Goal: Transaction & Acquisition: Purchase product/service

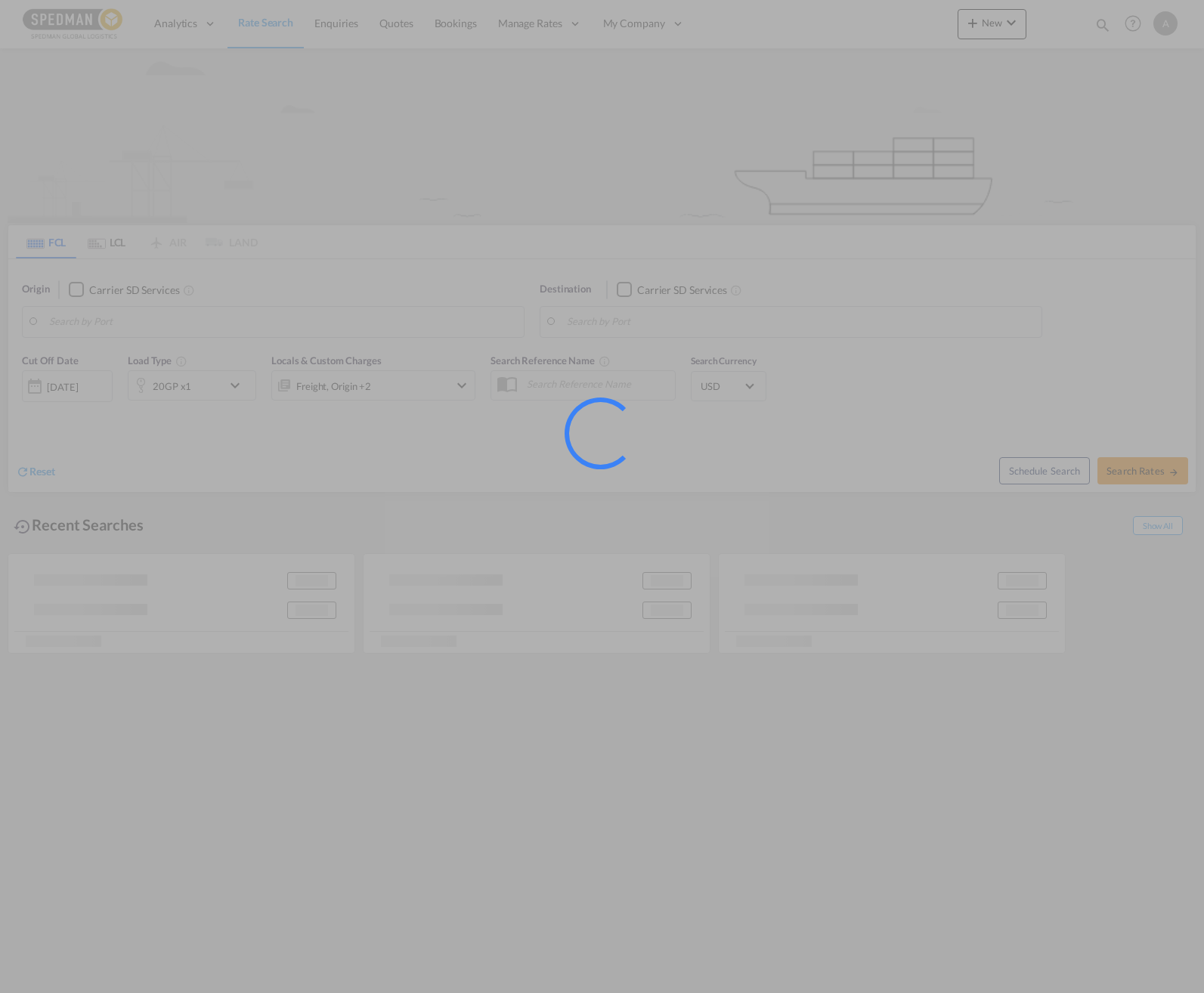
type input "[GEOGRAPHIC_DATA] ([GEOGRAPHIC_DATA]), [GEOGRAPHIC_DATA]"
type input "[PERSON_NAME] ([PERSON_NAME]), [GEOGRAPHIC_DATA]"
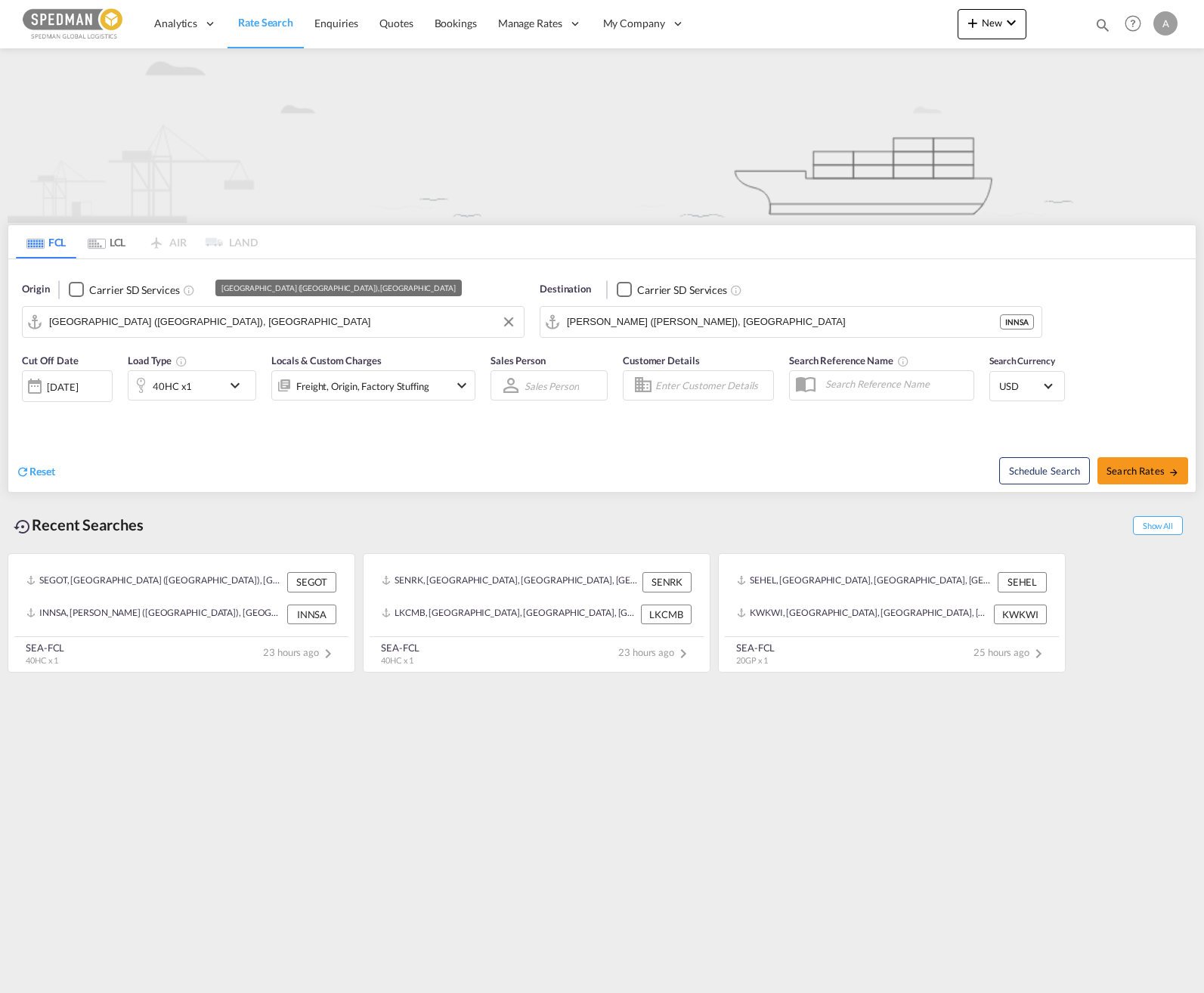
click at [228, 324] on input "[GEOGRAPHIC_DATA] ([GEOGRAPHIC_DATA]), [GEOGRAPHIC_DATA]" at bounding box center [283, 322] width 467 height 23
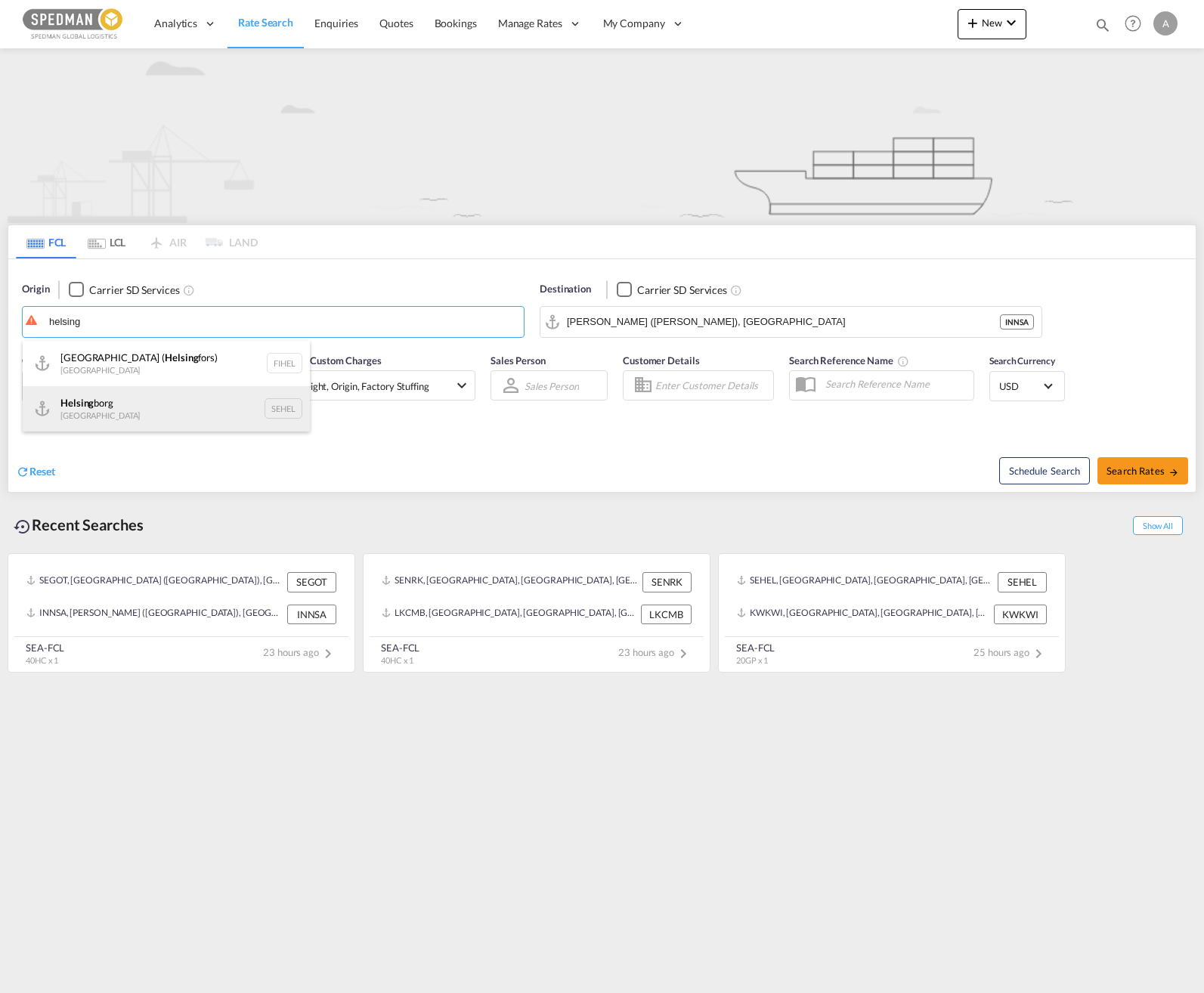
click at [144, 415] on div "Helsing borg [GEOGRAPHIC_DATA] SEHEL" at bounding box center [166, 408] width 287 height 45
type input "[GEOGRAPHIC_DATA], [GEOGRAPHIC_DATA]"
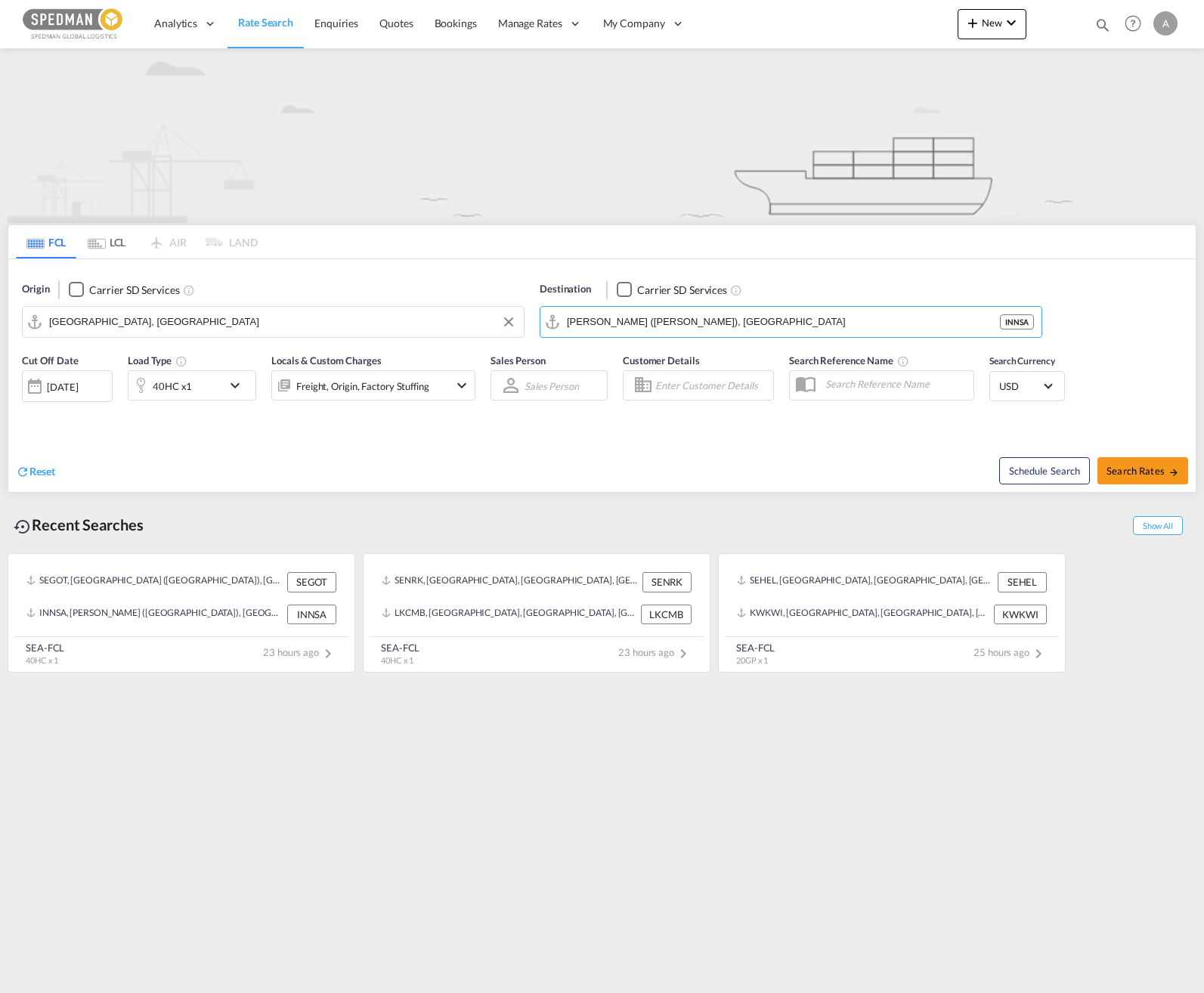
drag, startPoint x: 776, startPoint y: 313, endPoint x: 432, endPoint y: 342, distance: 345.2
click at [432, 342] on div "Origin Carrier SD Services [GEOGRAPHIC_DATA], SEHEL Destination Carrier SD Serv…" at bounding box center [601, 302] width 1187 height 86
drag, startPoint x: 762, startPoint y: 322, endPoint x: 555, endPoint y: 329, distance: 207.1
click at [555, 329] on md-input-container "[PERSON_NAME] ([PERSON_NAME]), [GEOGRAPHIC_DATA]" at bounding box center [790, 322] width 501 height 30
click at [647, 360] on div "Ad Damm am [GEOGRAPHIC_DATA] [GEOGRAPHIC_DATA]" at bounding box center [683, 363] width 287 height 45
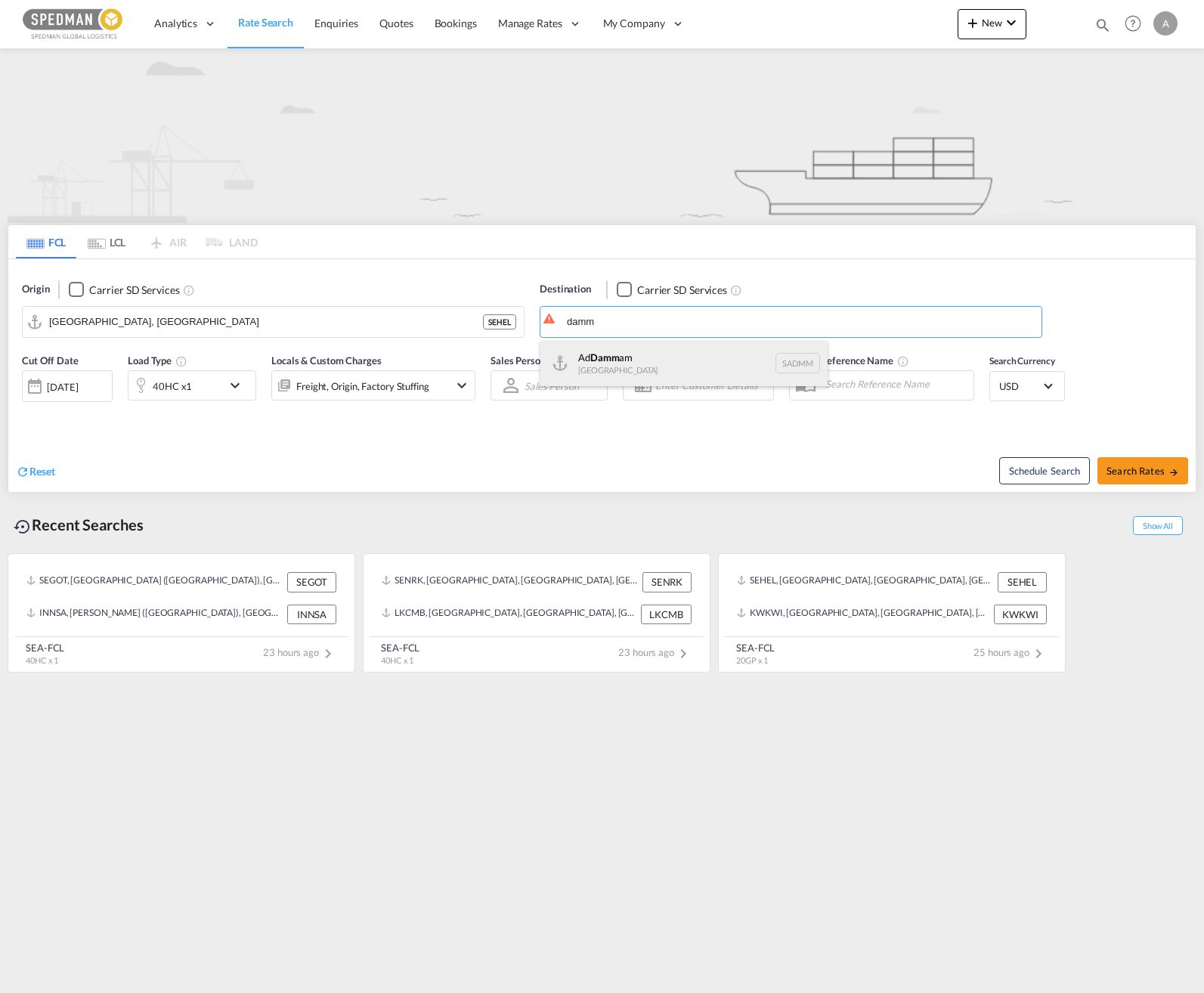
type input "Ad Dammam, SADMM"
click at [1127, 476] on span "Search Rates" at bounding box center [1142, 471] width 72 height 12
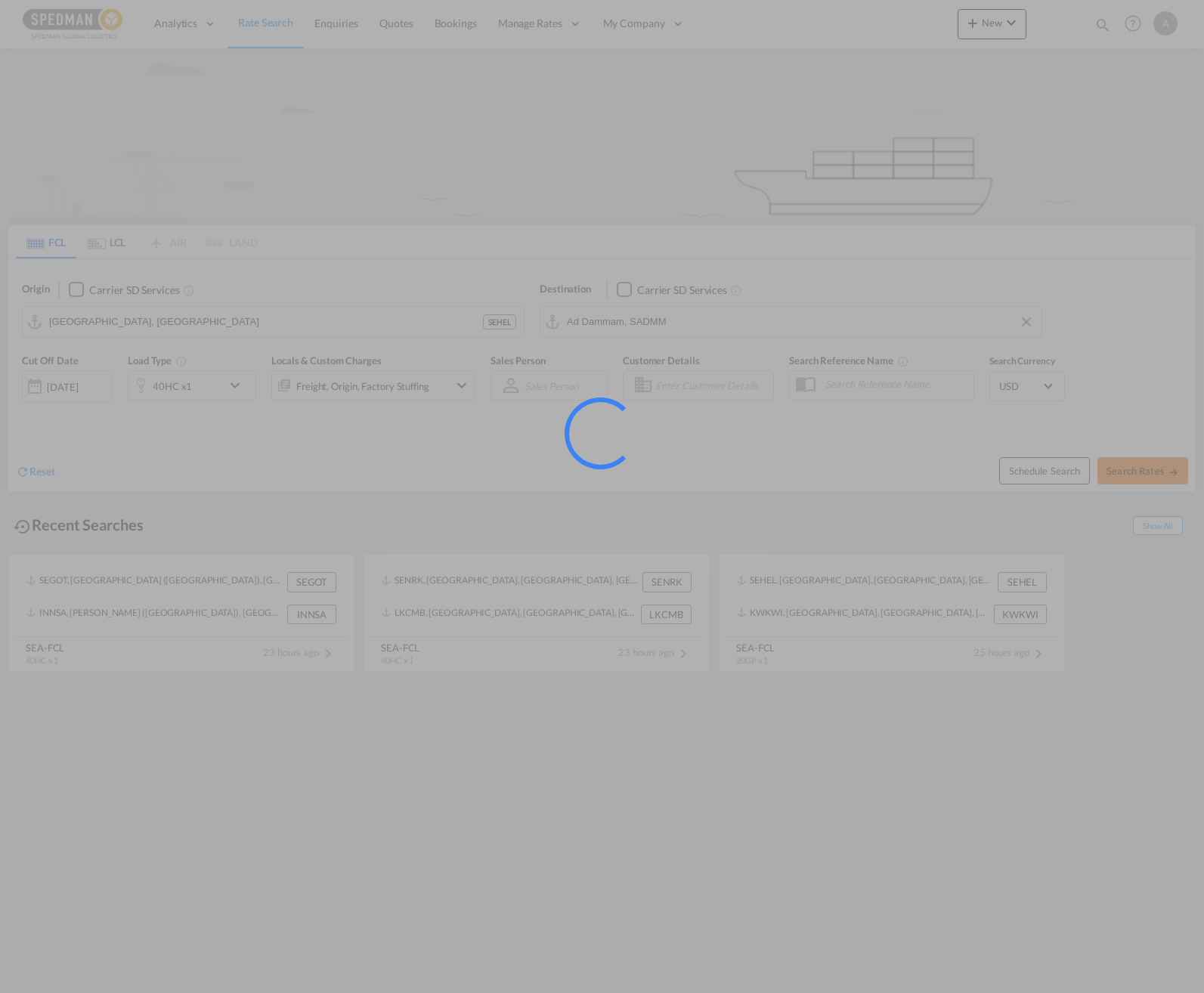
type input "SEHEL to SADMM / 2 Oct 2025"
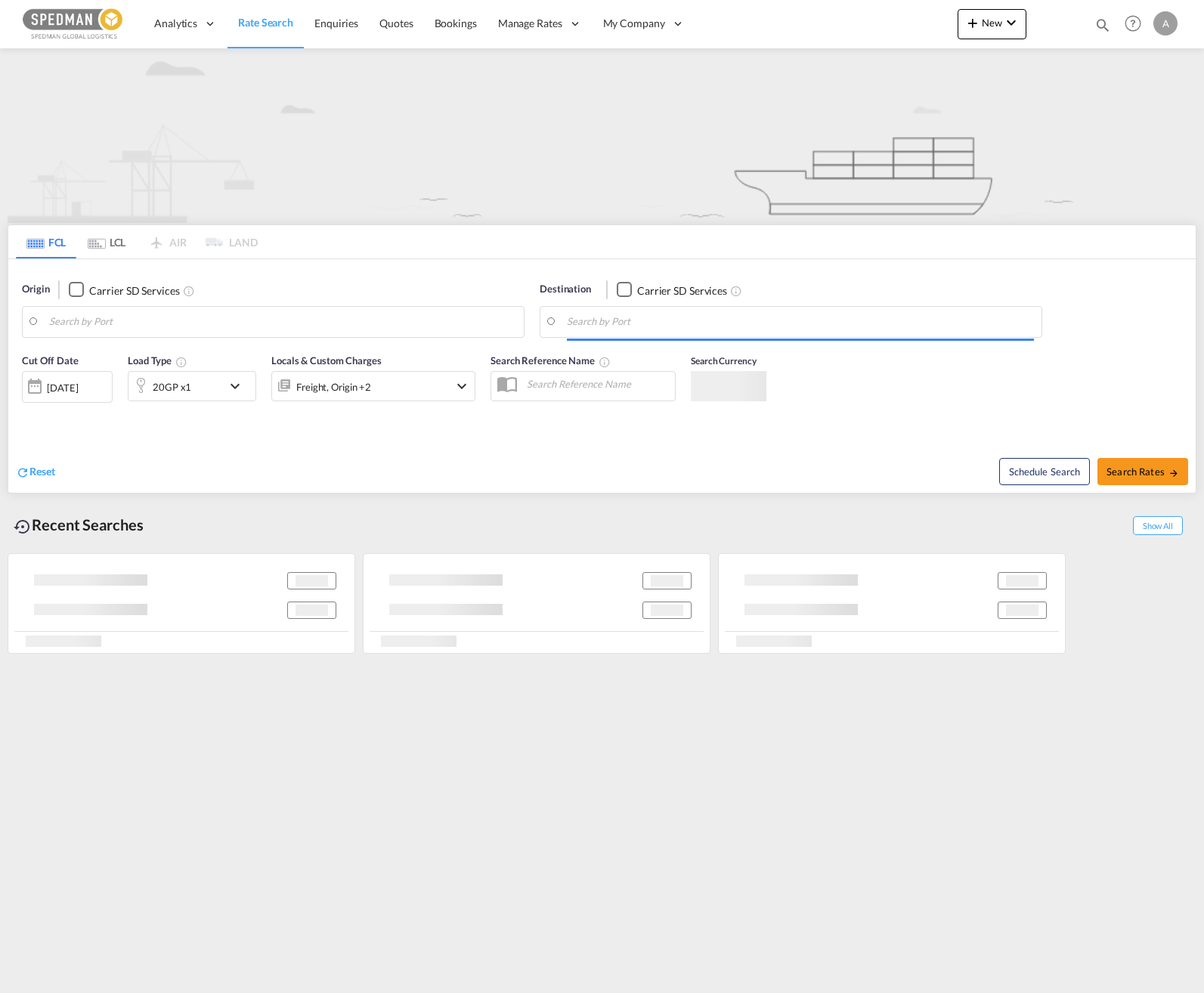
type input "[GEOGRAPHIC_DATA] ([GEOGRAPHIC_DATA]), [GEOGRAPHIC_DATA]"
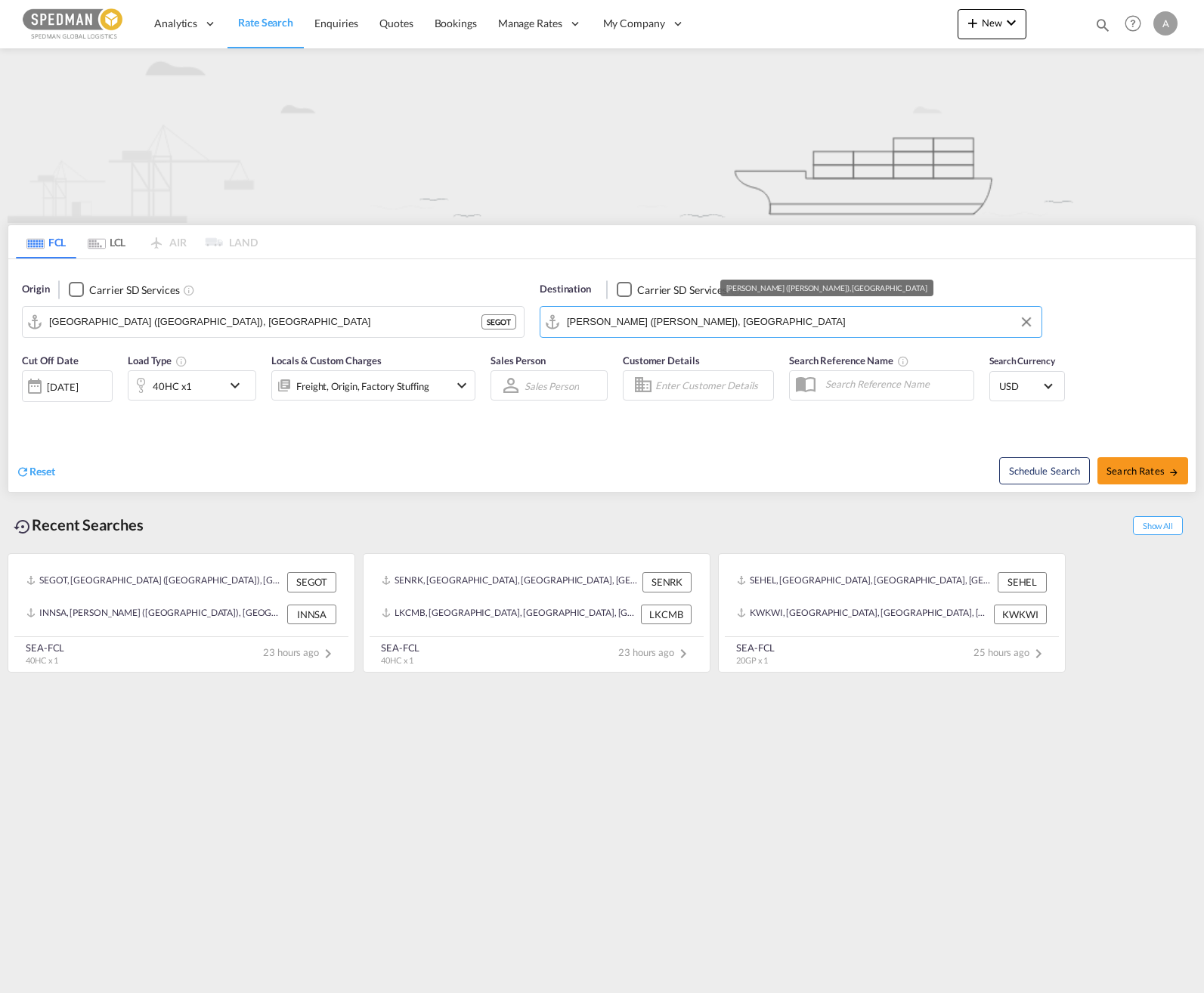
drag, startPoint x: 745, startPoint y: 323, endPoint x: 495, endPoint y: 327, distance: 250.0
click at [495, 330] on div "Origin Carrier SD Services [GEOGRAPHIC_DATA] ([GEOGRAPHIC_DATA]), SEGOT SEGOT D…" at bounding box center [601, 302] width 1187 height 86
click at [512, 308] on div "Origin Carrier SD Services [GEOGRAPHIC_DATA] ([GEOGRAPHIC_DATA]), SEGOT SEGOT D…" at bounding box center [601, 302] width 1187 height 86
type input "d"
click at [618, 318] on input "al dam" at bounding box center [800, 322] width 467 height 23
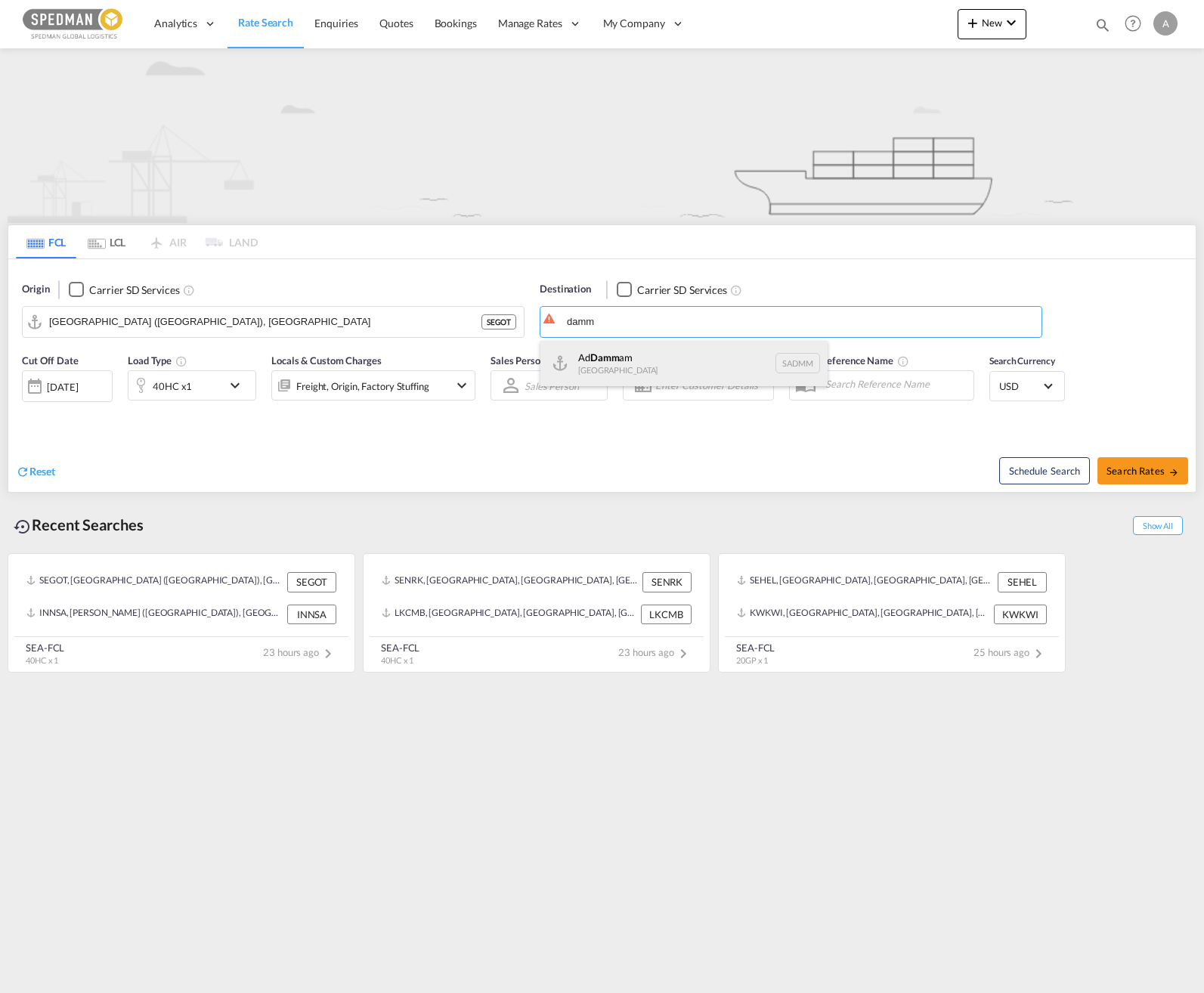
click at [678, 363] on div "Ad Damm am [GEOGRAPHIC_DATA] [GEOGRAPHIC_DATA]" at bounding box center [683, 363] width 287 height 45
type input "Ad Dammam, SADMM"
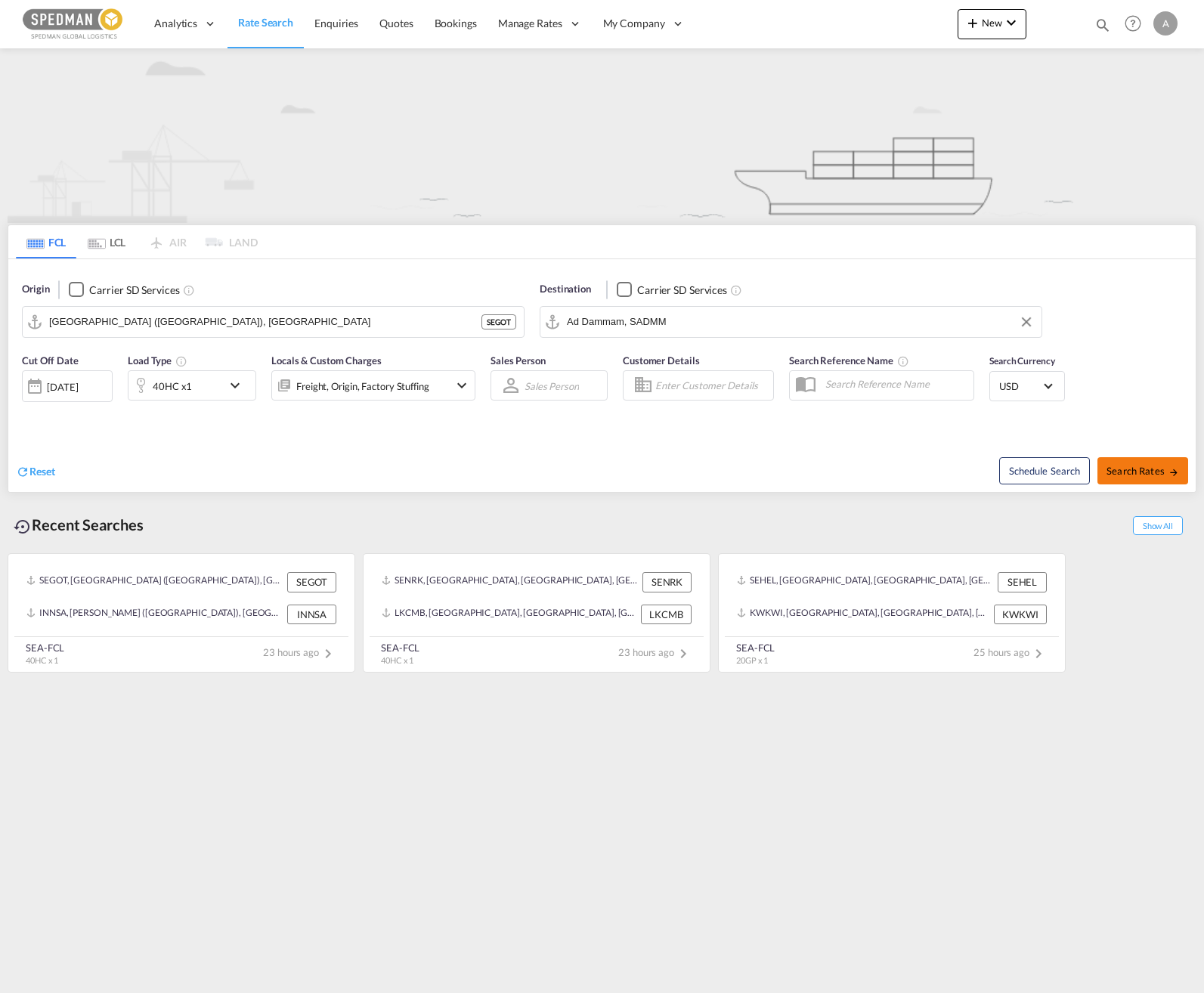
click at [911, 462] on button "Search Rates" at bounding box center [1142, 471] width 90 height 27
type input "SEGOT to SADMM / [DATE]"
